Goal: Information Seeking & Learning: Learn about a topic

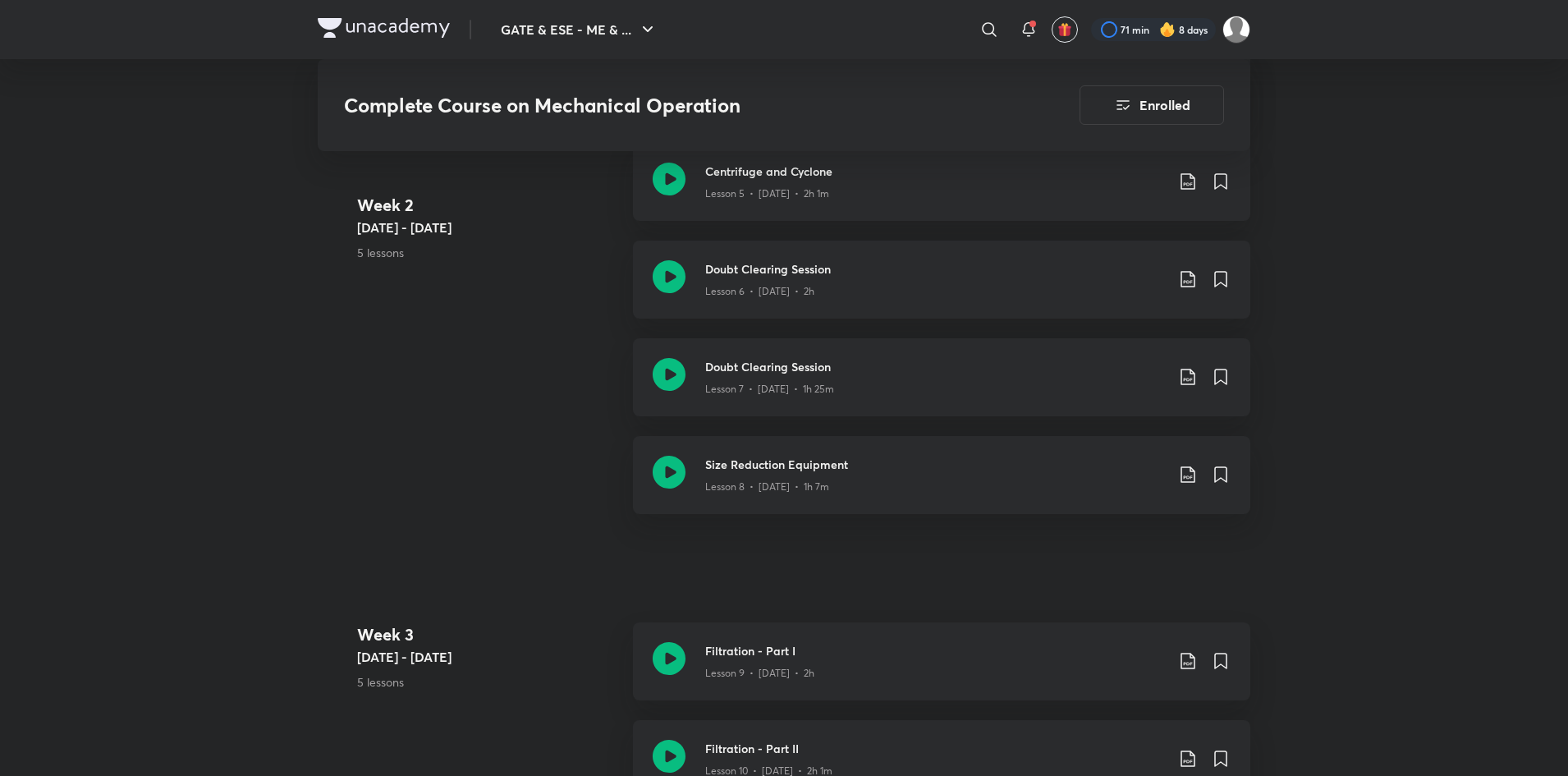
scroll to position [1474, 0]
click at [1183, 186] on icon at bounding box center [1188, 180] width 20 height 20
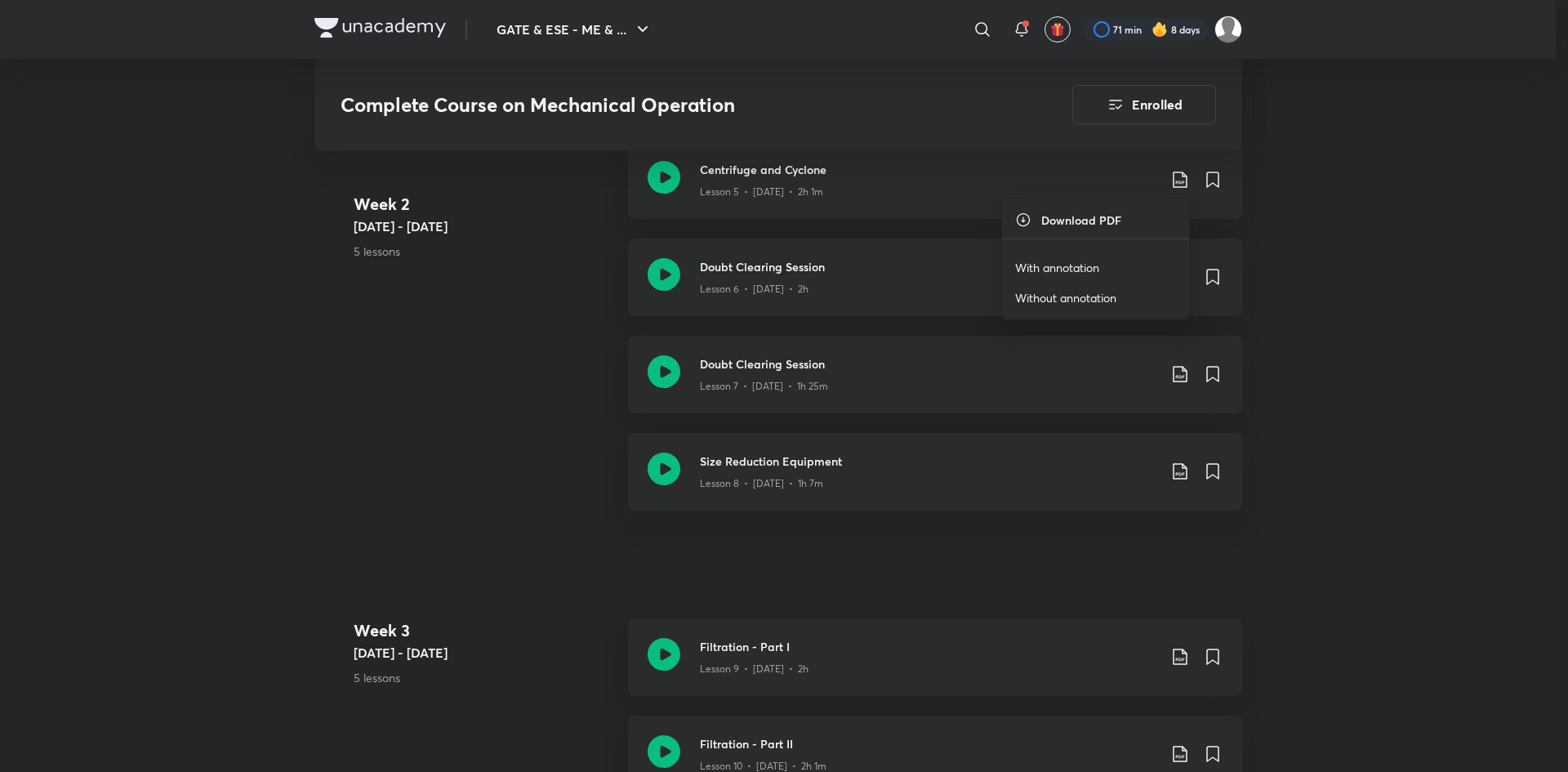
click at [1039, 266] on p "With annotation" at bounding box center [1057, 268] width 84 height 18
